Goal: Task Accomplishment & Management: Manage account settings

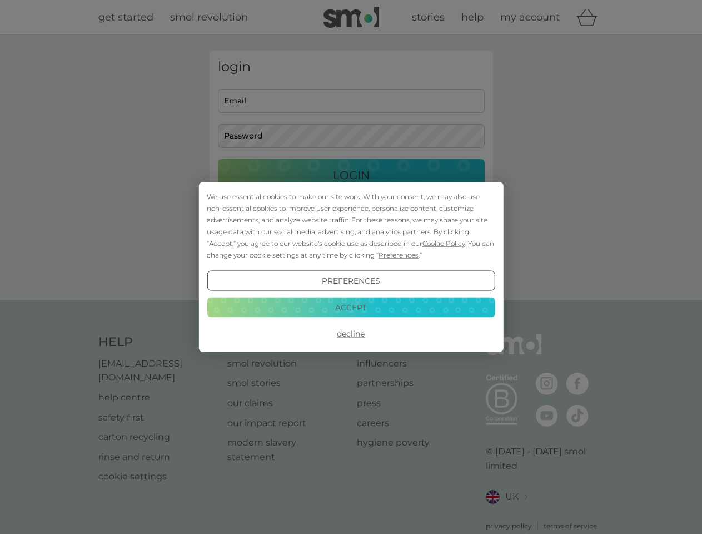
click at [444, 243] on span "Cookie Policy" at bounding box center [444, 243] width 43 height 8
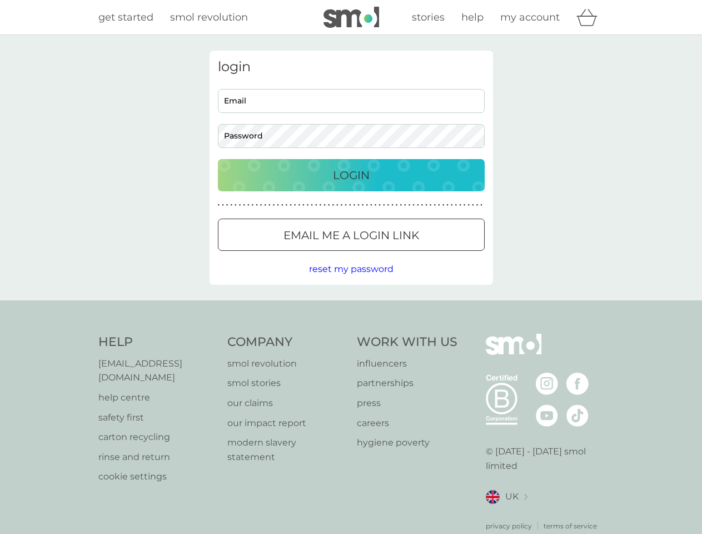
click at [398, 255] on div "login Email Password Login ● ● ● ● ● ● ● ● ● ● ● ● ● ● ● ● ● ● ● ● ● ● ● ● ● ● …" at bounding box center [352, 168] width 284 height 234
click at [351, 281] on div "login Email Password Login ● ● ● ● ● ● ● ● ● ● ● ● ● ● ● ● ● ● ● ● ● ● ● ● ● ● …" at bounding box center [352, 168] width 284 height 234
click at [351, 334] on div "Help [EMAIL_ADDRESS][DOMAIN_NAME] help centre safety first carton recycling rin…" at bounding box center [351, 432] width 506 height 197
click at [351, 307] on div "Help [EMAIL_ADDRESS][DOMAIN_NAME] help centre safety first carton recycling rin…" at bounding box center [351, 432] width 702 height 264
